Goal: Contribute content

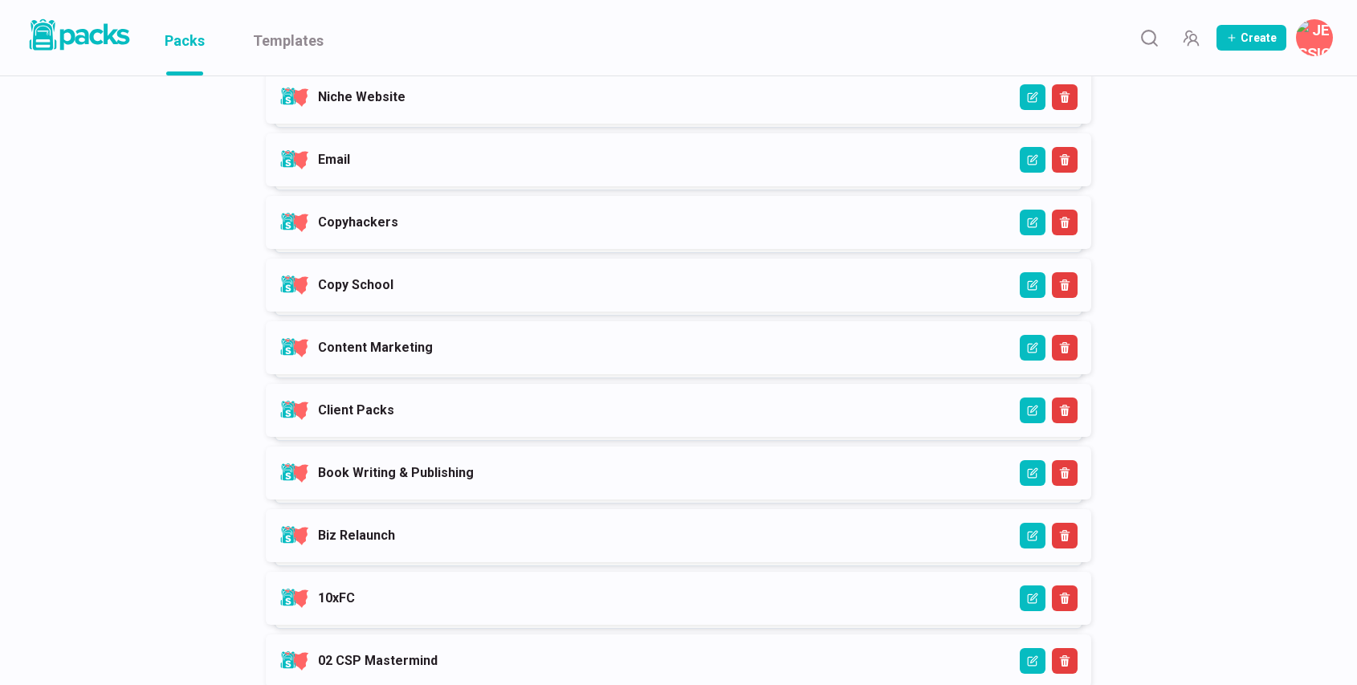
scroll to position [529, 0]
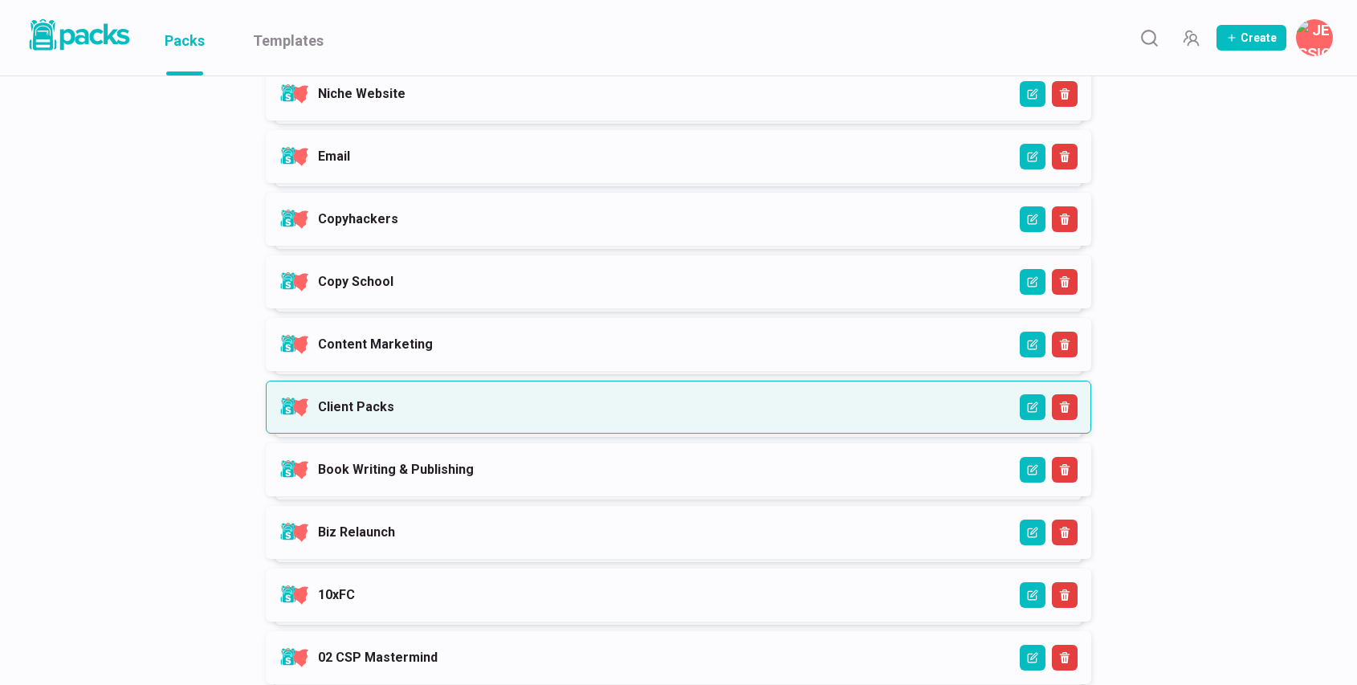
click at [394, 399] on link "Client Packs" at bounding box center [356, 406] width 76 height 15
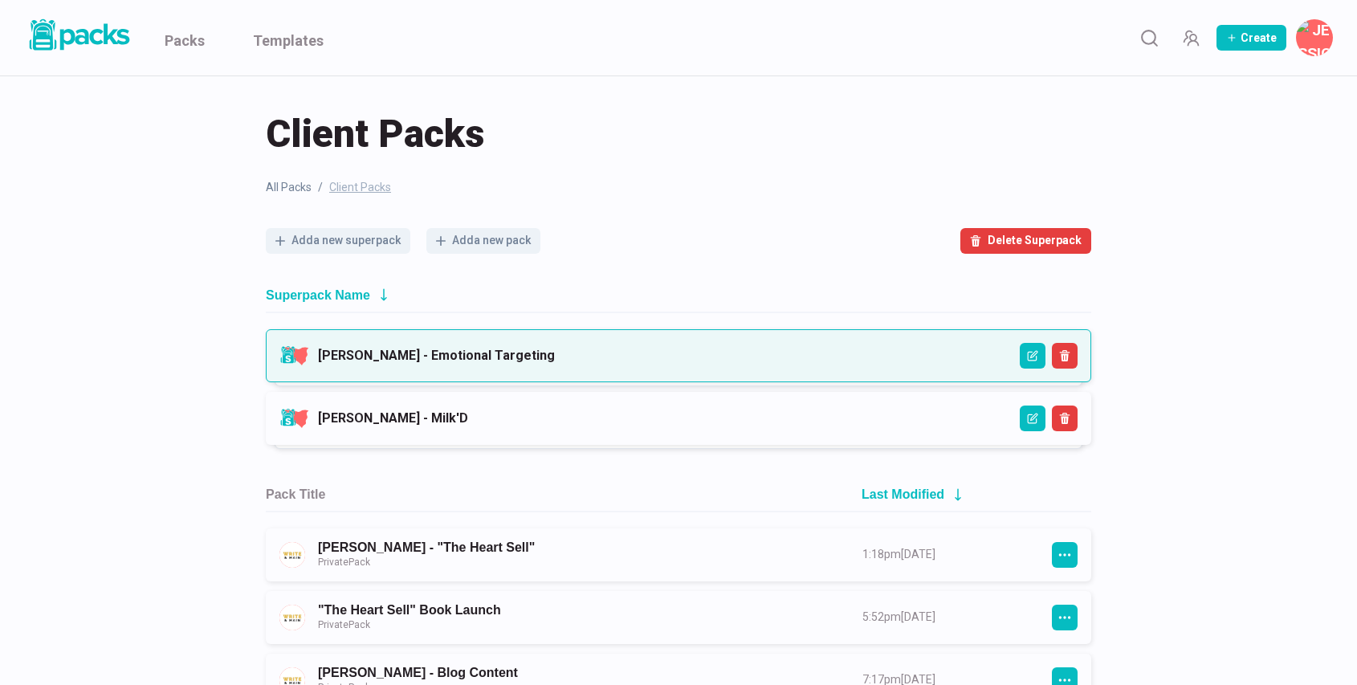
click at [472, 356] on link "[PERSON_NAME] - Emotional Targeting" at bounding box center [436, 355] width 237 height 15
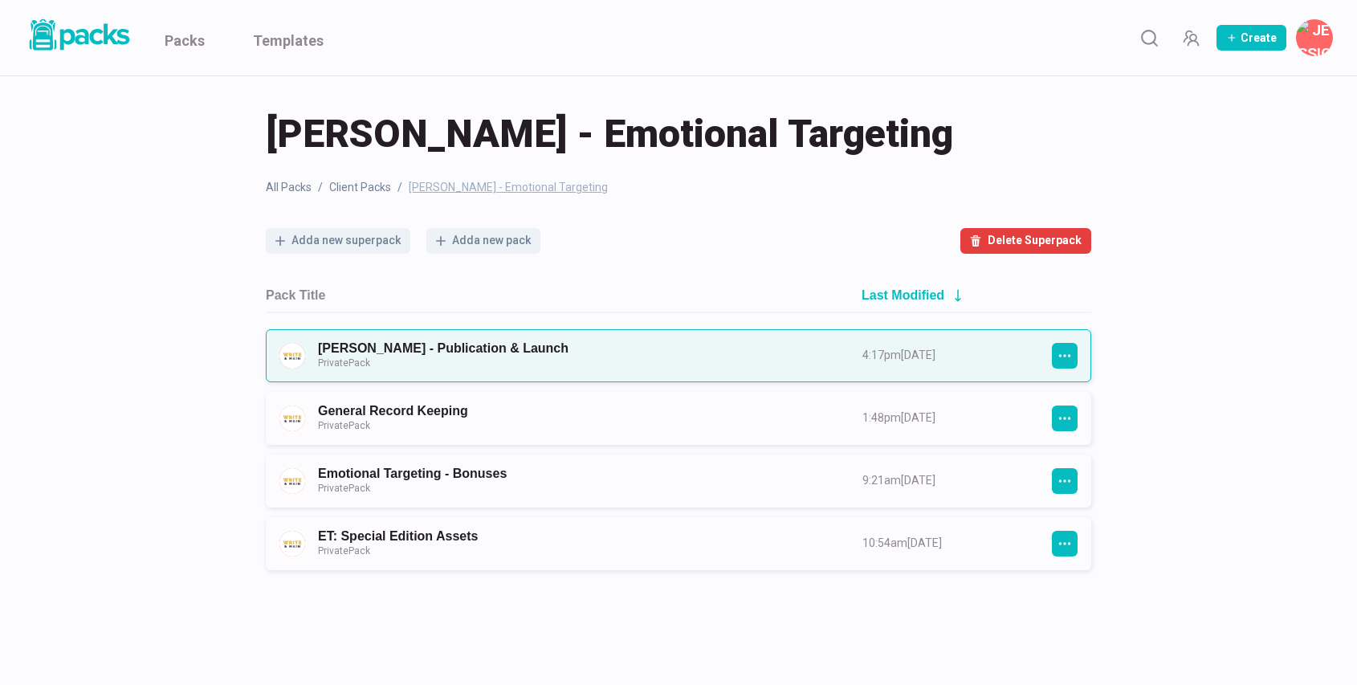
click at [486, 345] on link "[PERSON_NAME] - Publication & Launch Private Pack" at bounding box center [576, 356] width 516 height 30
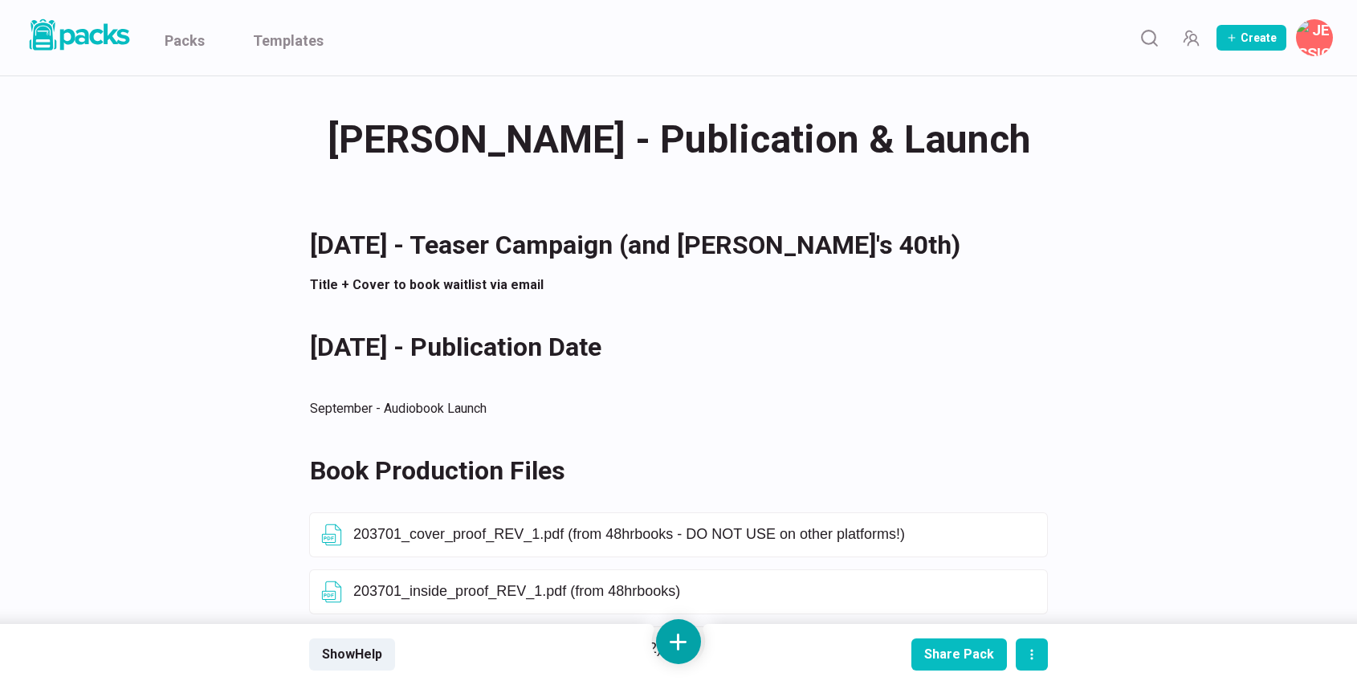
click at [677, 653] on button at bounding box center [678, 641] width 45 height 45
click at [683, 475] on button "Add text" at bounding box center [678, 472] width 143 height 39
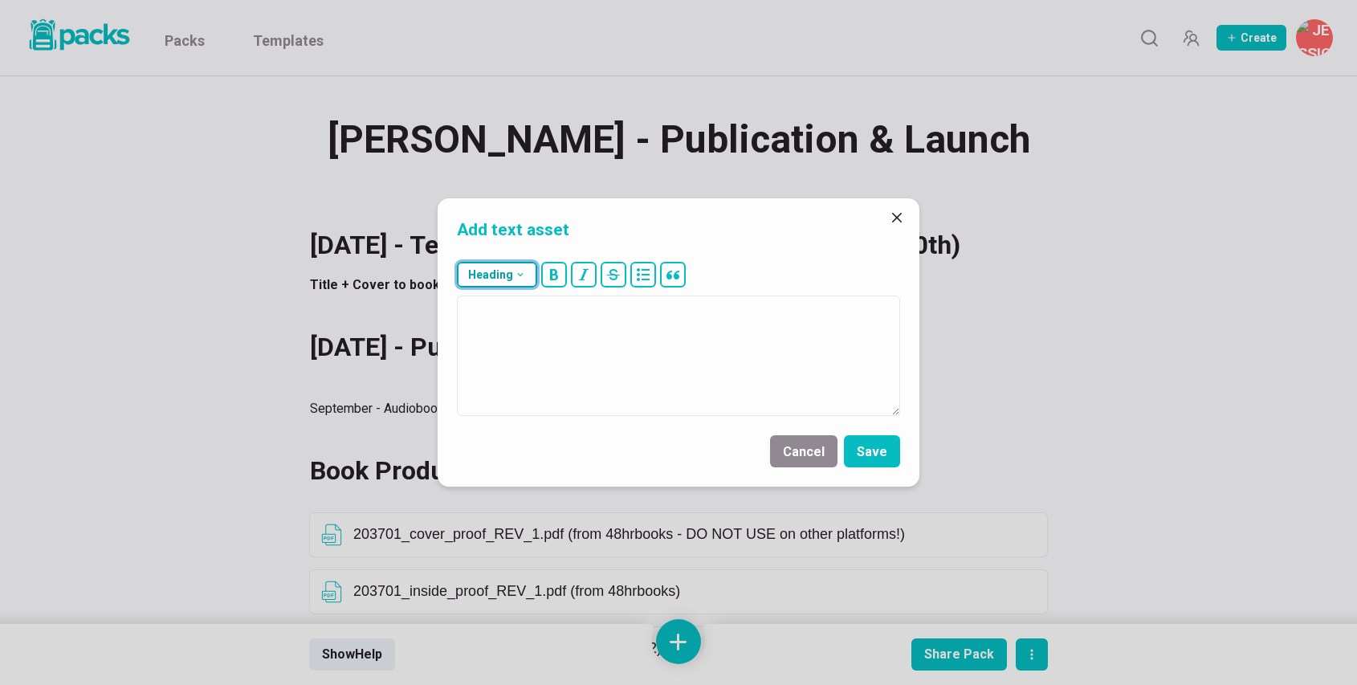
click at [524, 276] on icon "button" at bounding box center [520, 274] width 11 height 11
click at [506, 355] on button "## H2" at bounding box center [501, 355] width 87 height 40
type textarea "## UPDATED Book Files - [DATE]"
click at [886, 450] on button "Save" at bounding box center [872, 451] width 56 height 32
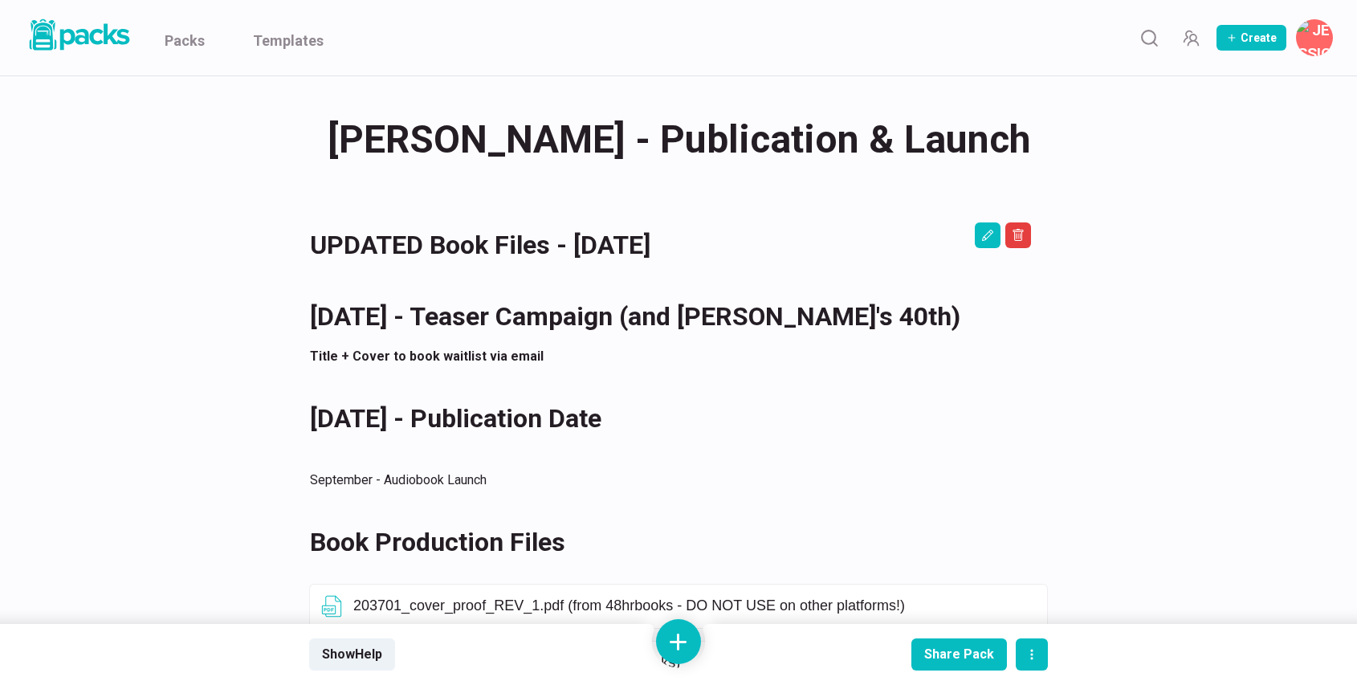
drag, startPoint x: 683, startPoint y: 371, endPoint x: 853, endPoint y: 14, distance: 395.1
click at [674, 639] on button at bounding box center [678, 641] width 45 height 45
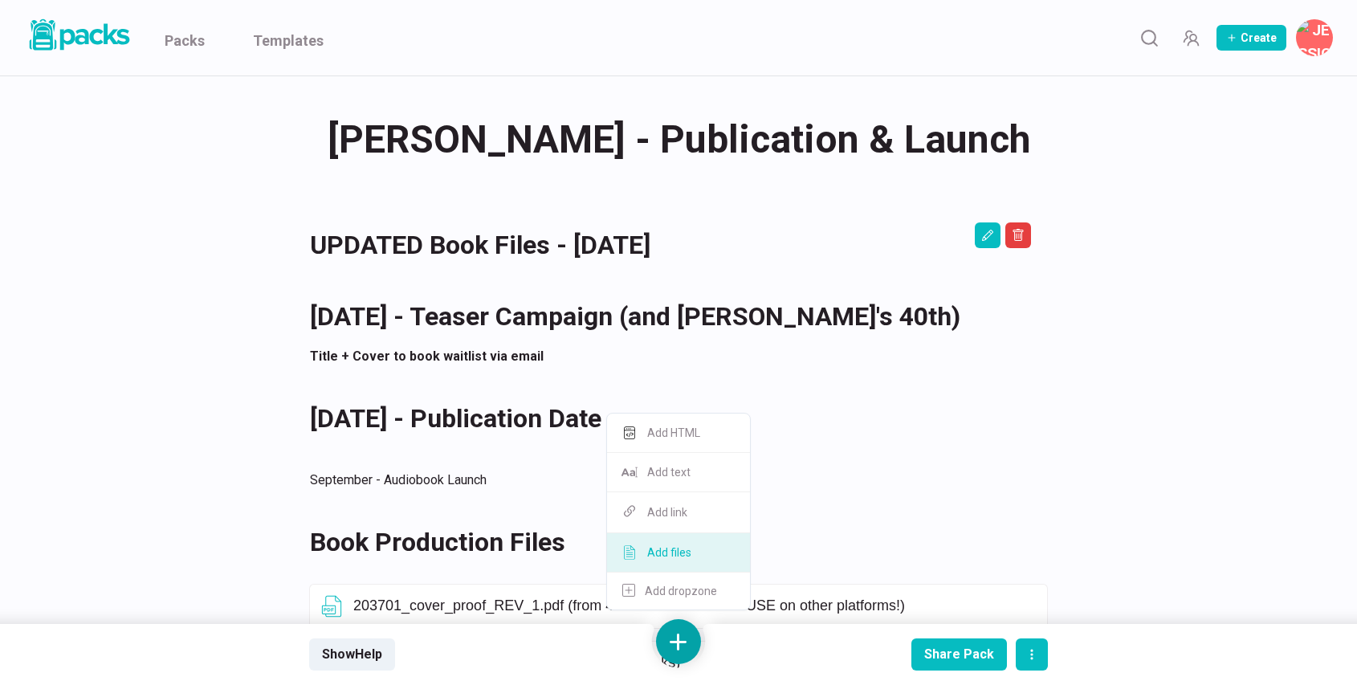
click at [670, 555] on button "Add files" at bounding box center [678, 552] width 143 height 39
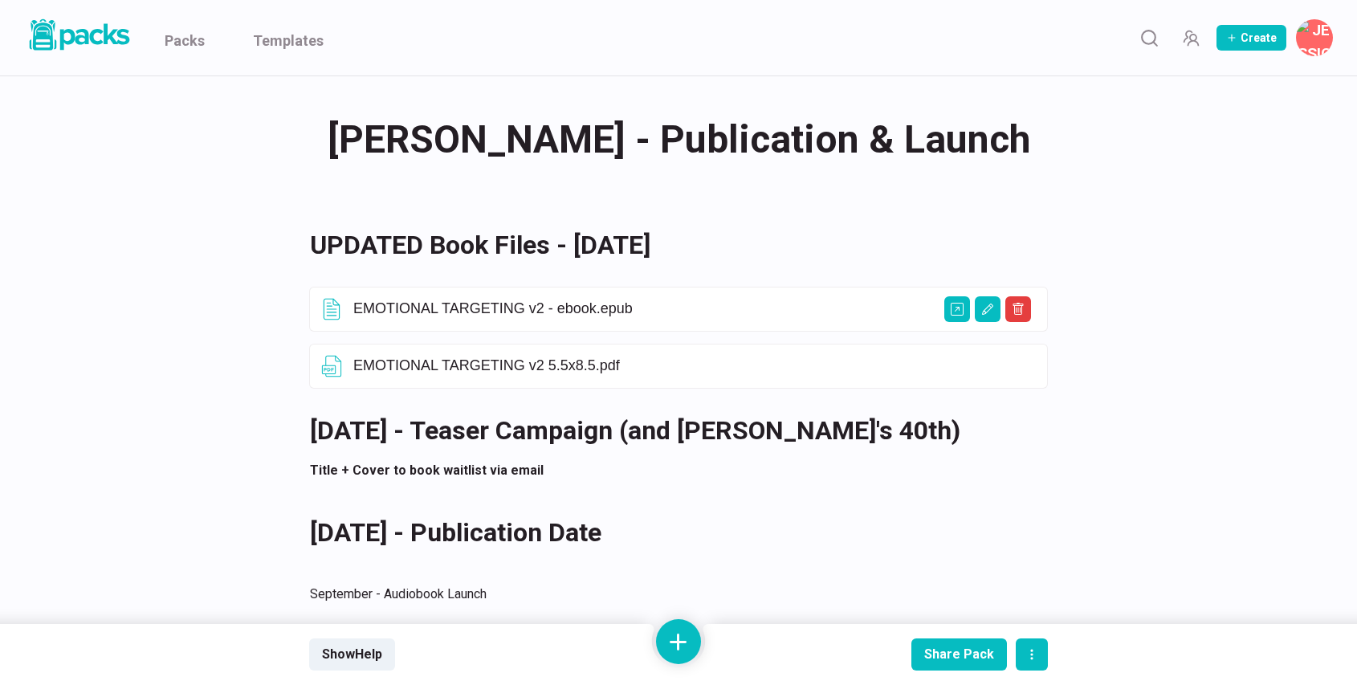
drag, startPoint x: 554, startPoint y: 251, endPoint x: 1198, endPoint y: 0, distance: 691.1
